Goal: Task Accomplishment & Management: Manage account settings

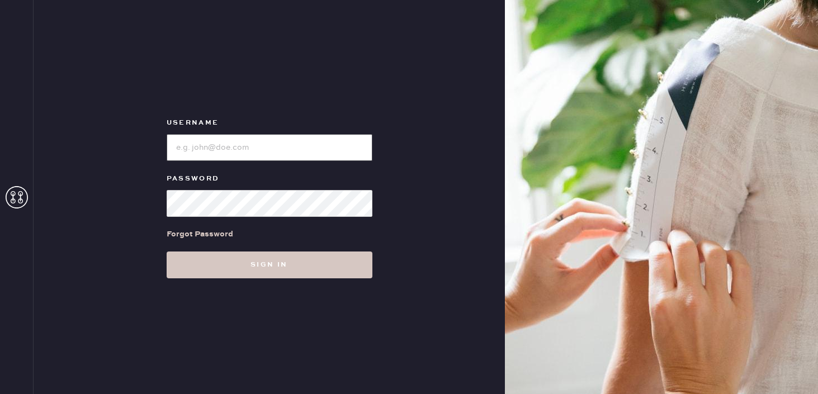
click at [252, 149] on input "loginName" at bounding box center [270, 147] width 206 height 27
type input "[EMAIL_ADDRESS][DOMAIN_NAME]"
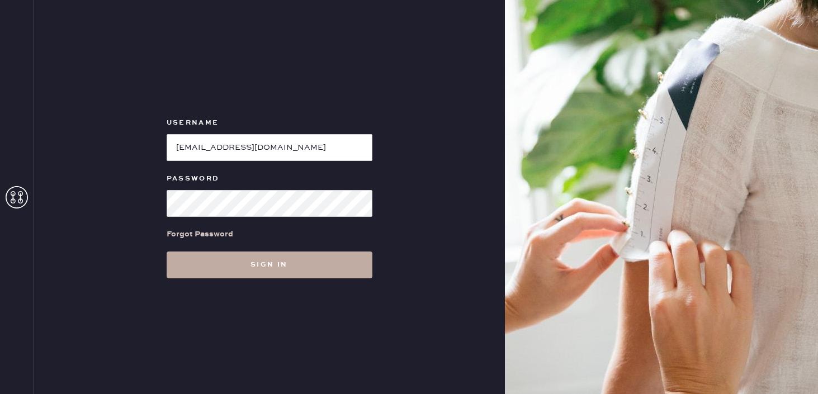
click at [273, 261] on button "Sign in" at bounding box center [270, 265] width 206 height 27
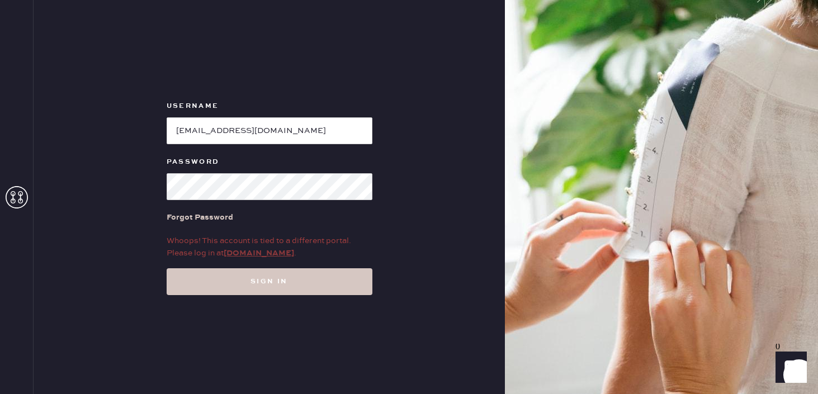
click at [270, 256] on link "[DOMAIN_NAME]" at bounding box center [259, 253] width 70 height 10
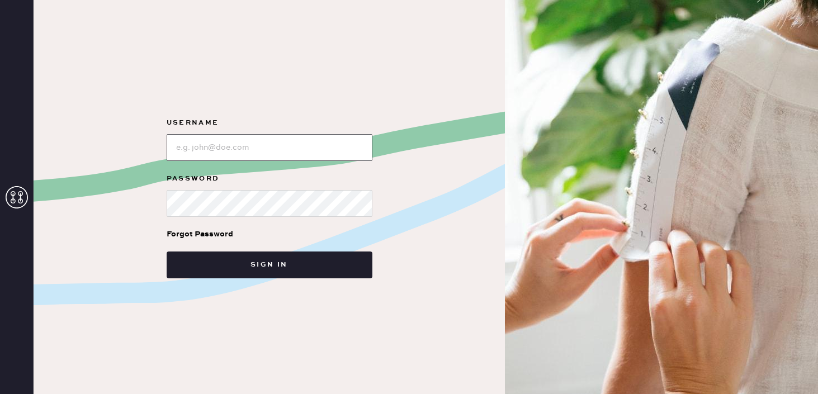
type input "[EMAIL_ADDRESS][DOMAIN_NAME]"
click at [273, 152] on input "loginName" at bounding box center [270, 147] width 206 height 27
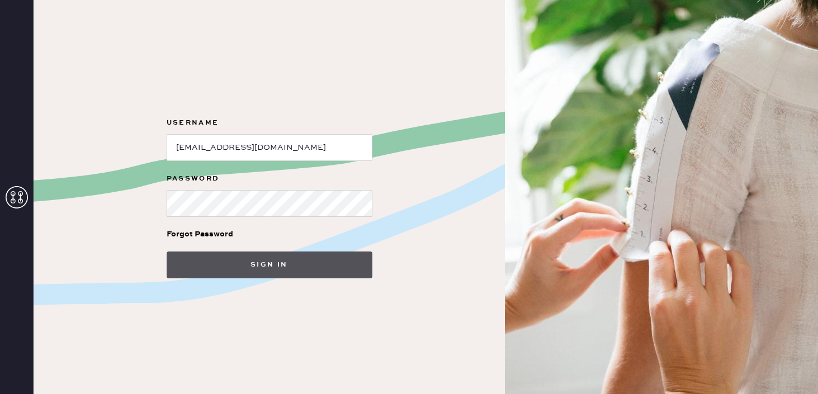
click at [274, 267] on button "Sign in" at bounding box center [270, 265] width 206 height 27
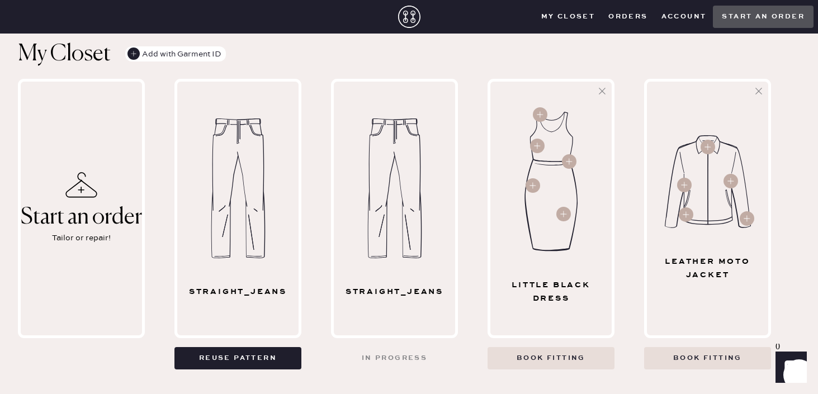
scroll to position [490, 0]
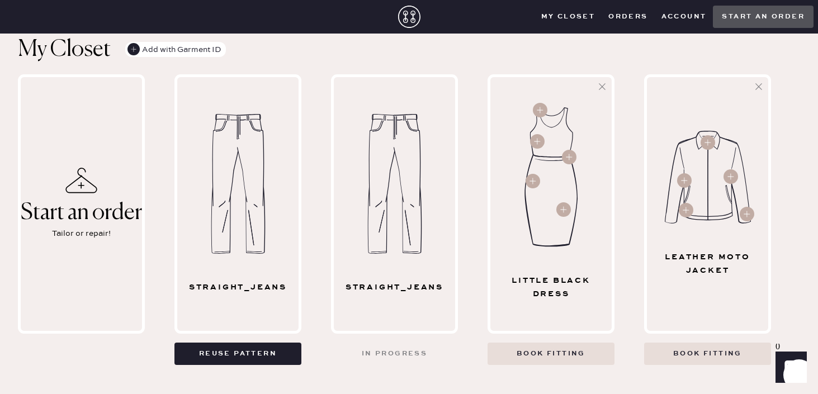
click at [628, 17] on button "Orders" at bounding box center [628, 16] width 53 height 17
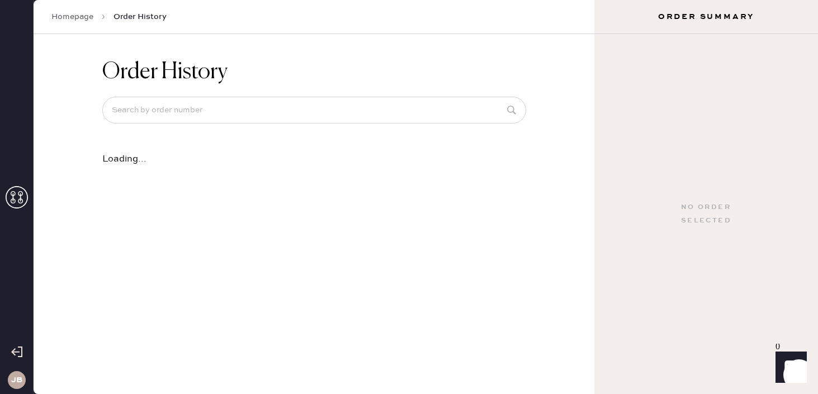
scroll to position [0, 0]
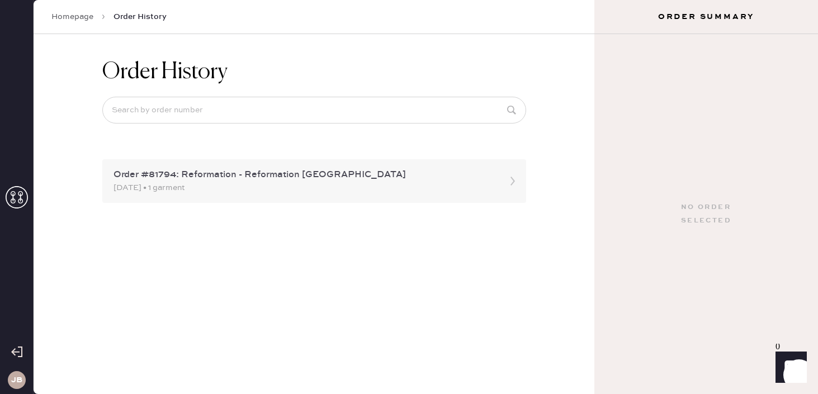
click at [507, 187] on icon at bounding box center [513, 181] width 22 height 22
